Goal: Information Seeking & Learning: Find specific fact

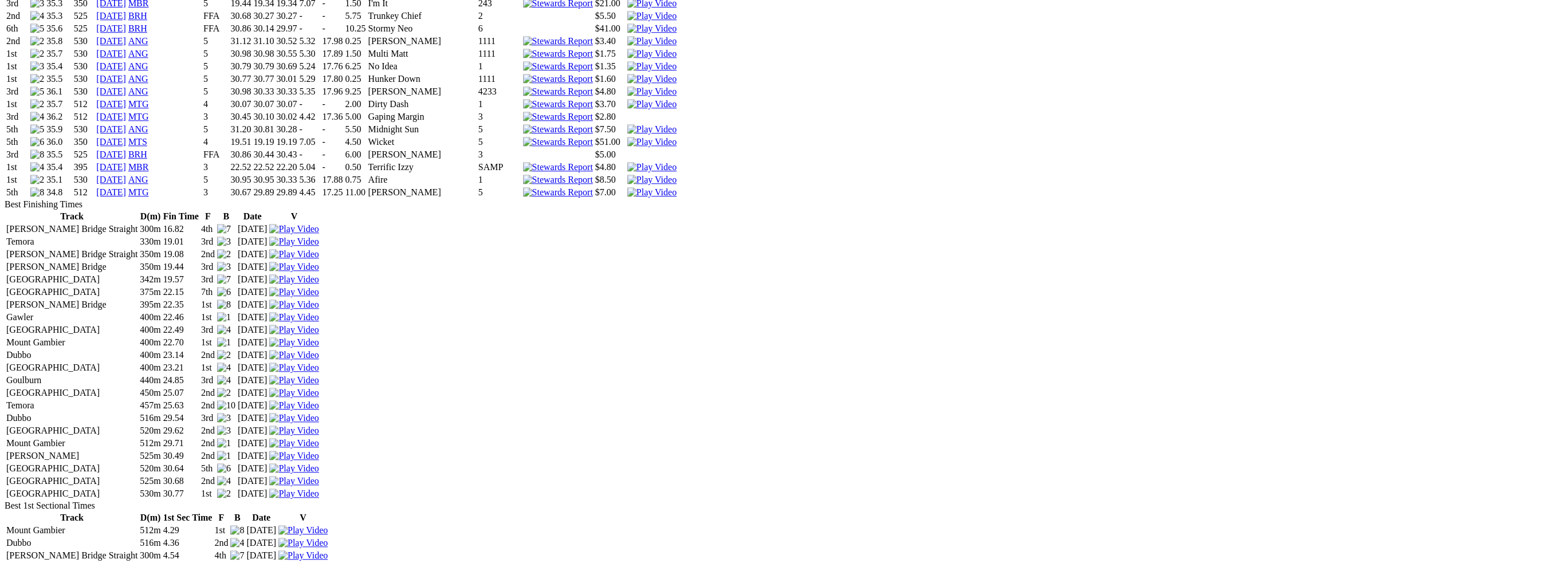
scroll to position [1889, 0]
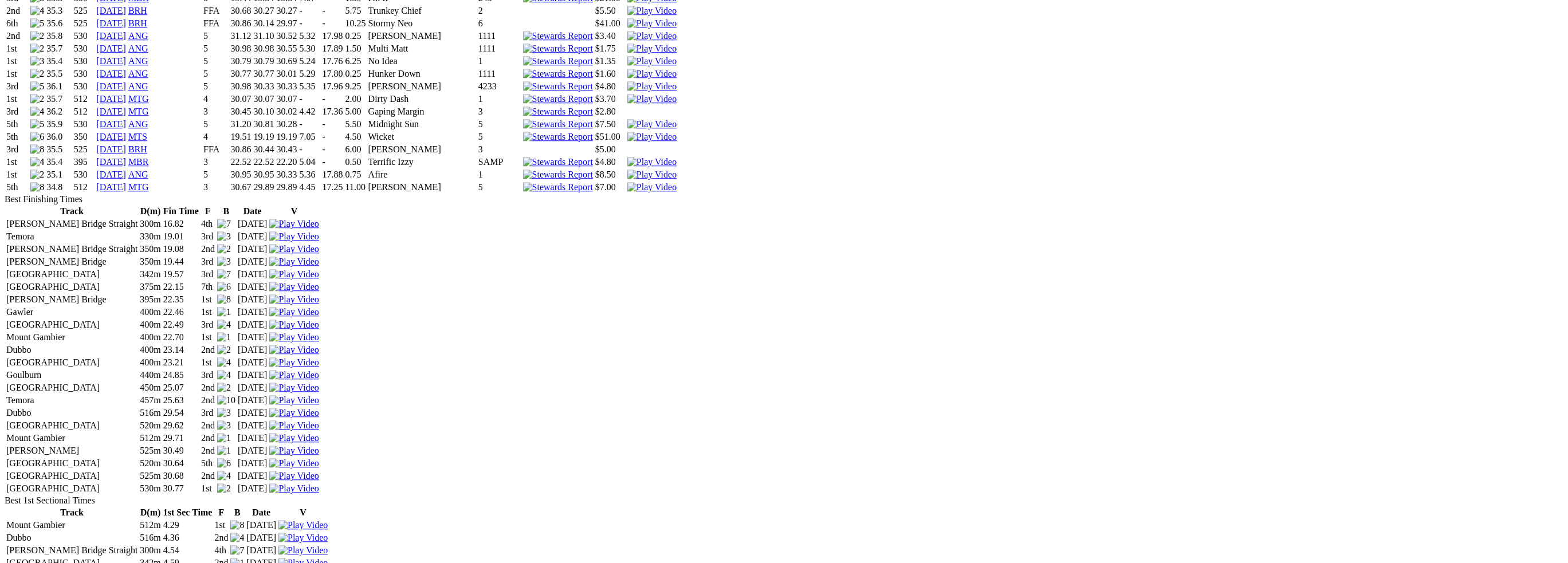
click at [126, 192] on link "[DATE]" at bounding box center [111, 186] width 30 height 10
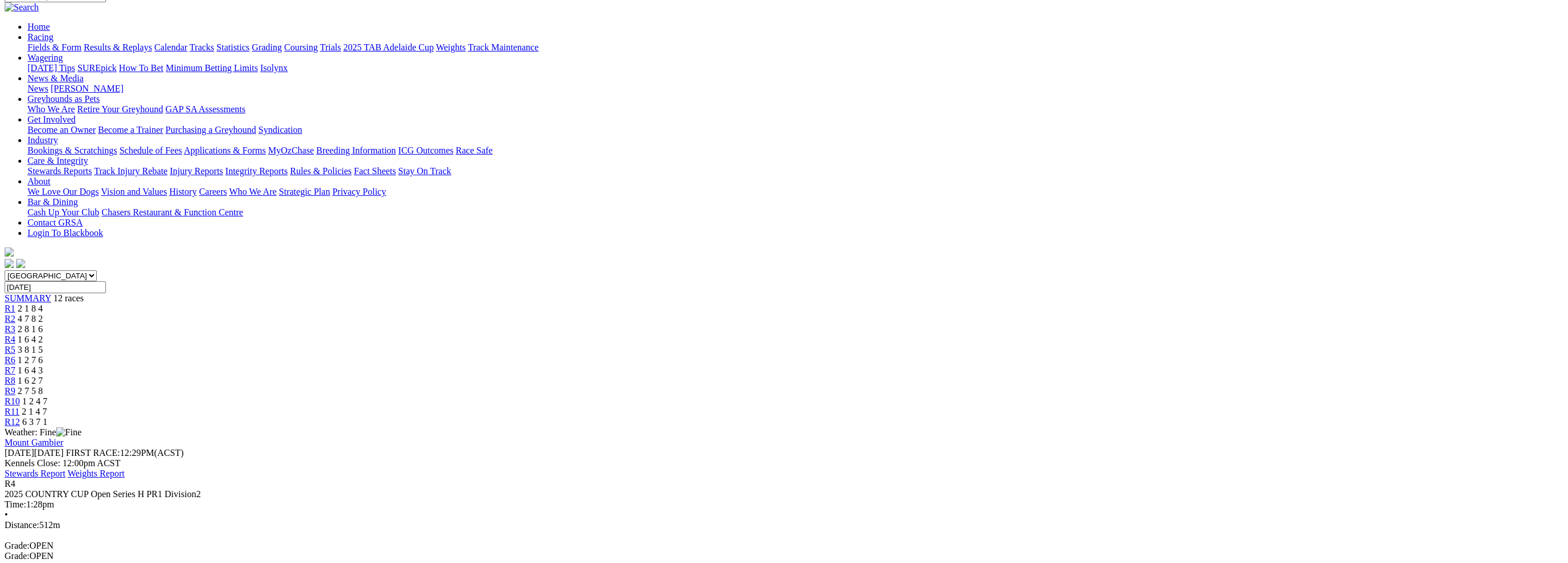
scroll to position [229, 0]
